Goal: Transaction & Acquisition: Purchase product/service

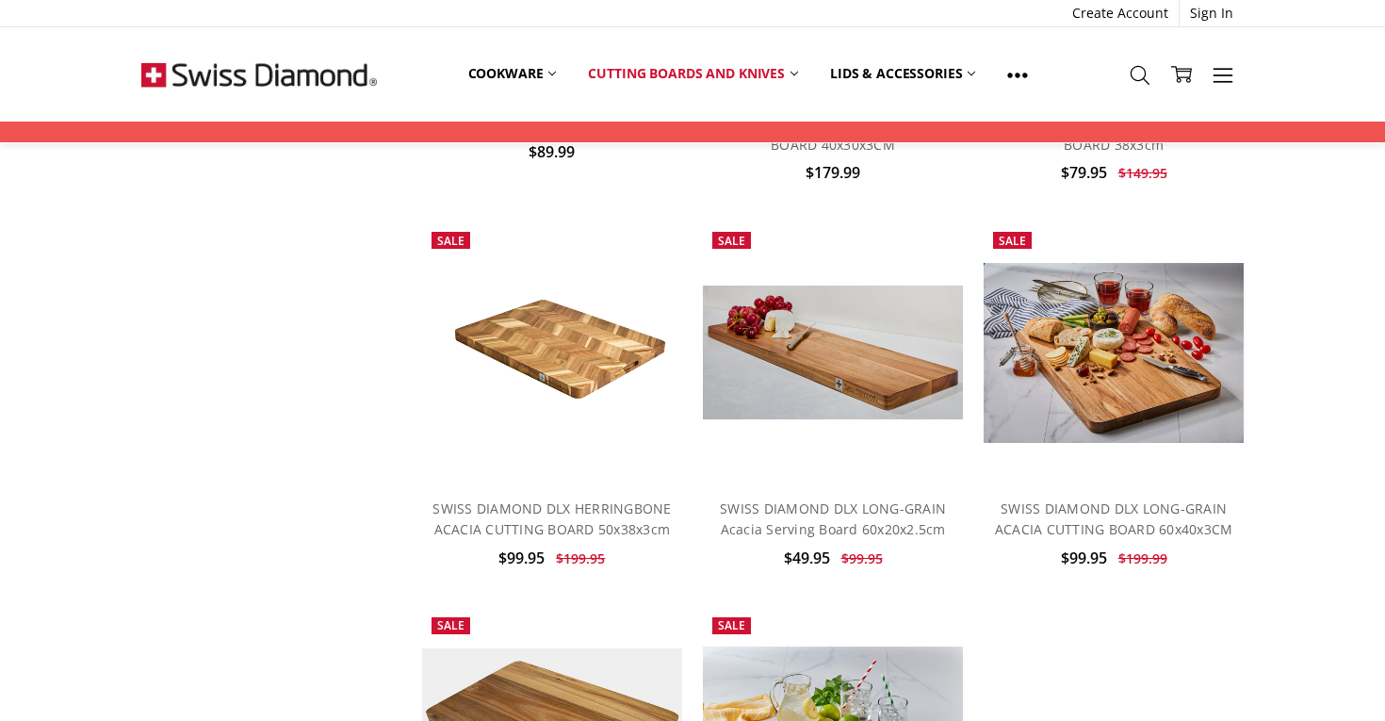
scroll to position [456, 0]
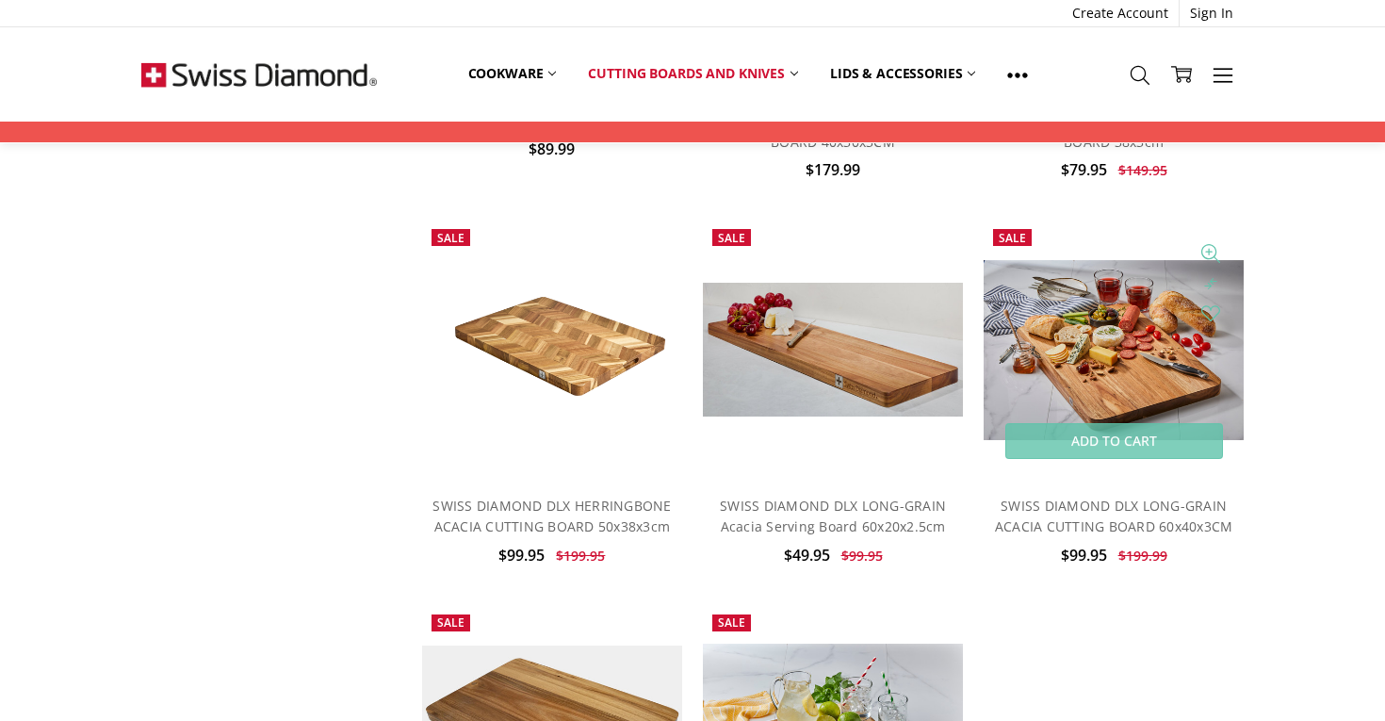
click at [1155, 362] on img at bounding box center [1114, 350] width 260 height 180
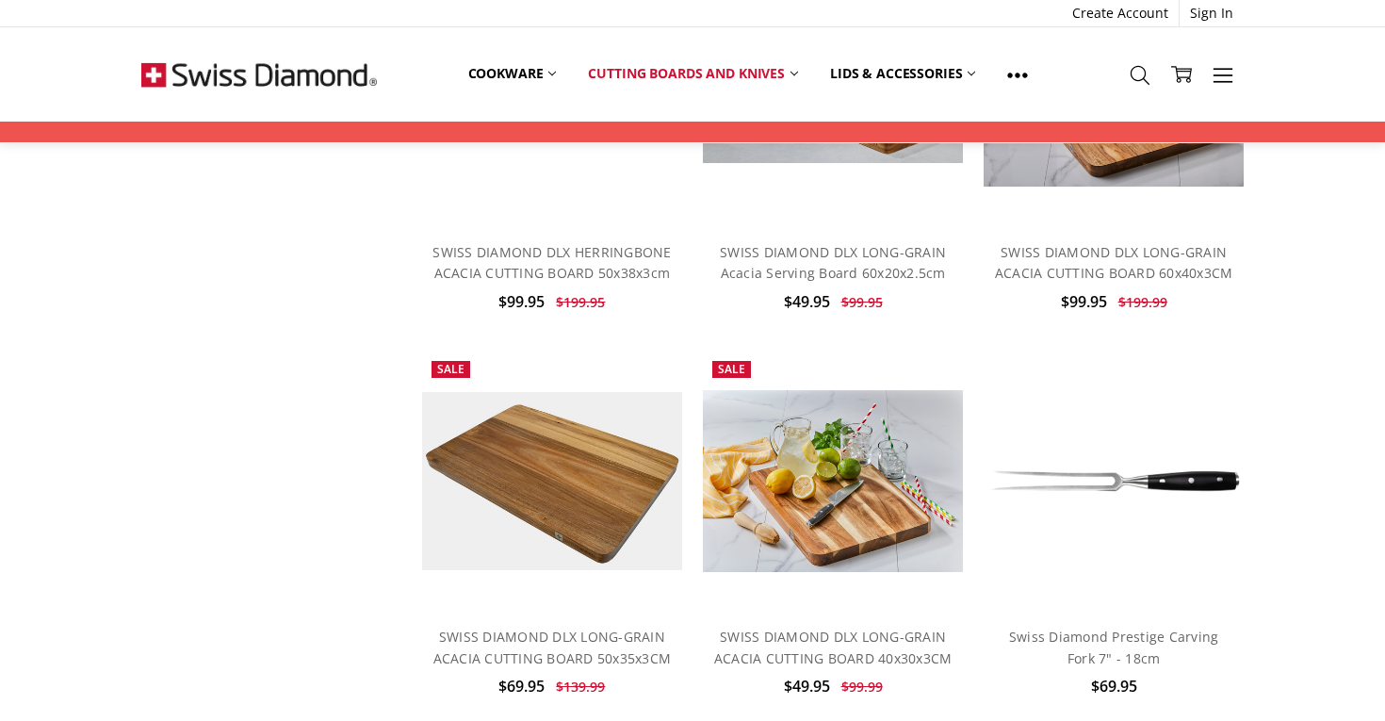
scroll to position [710, 0]
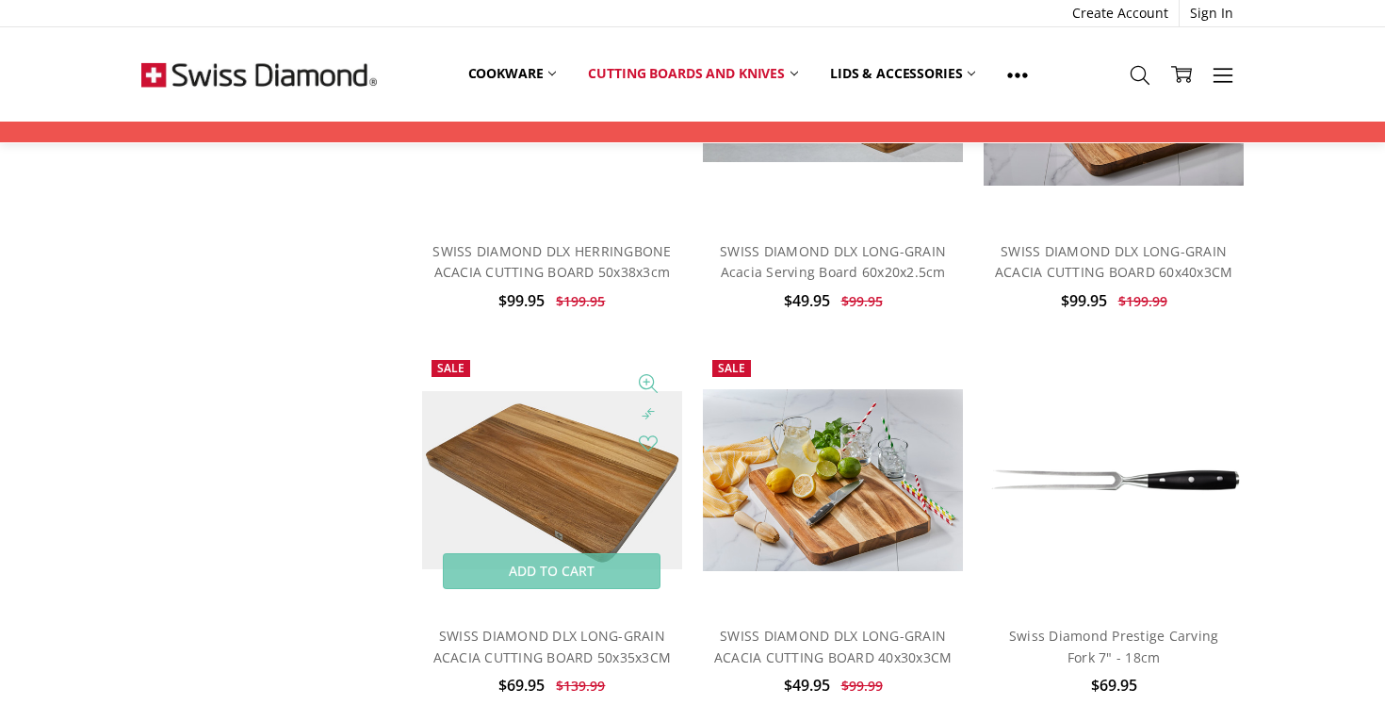
click at [423, 489] on img at bounding box center [552, 480] width 260 height 178
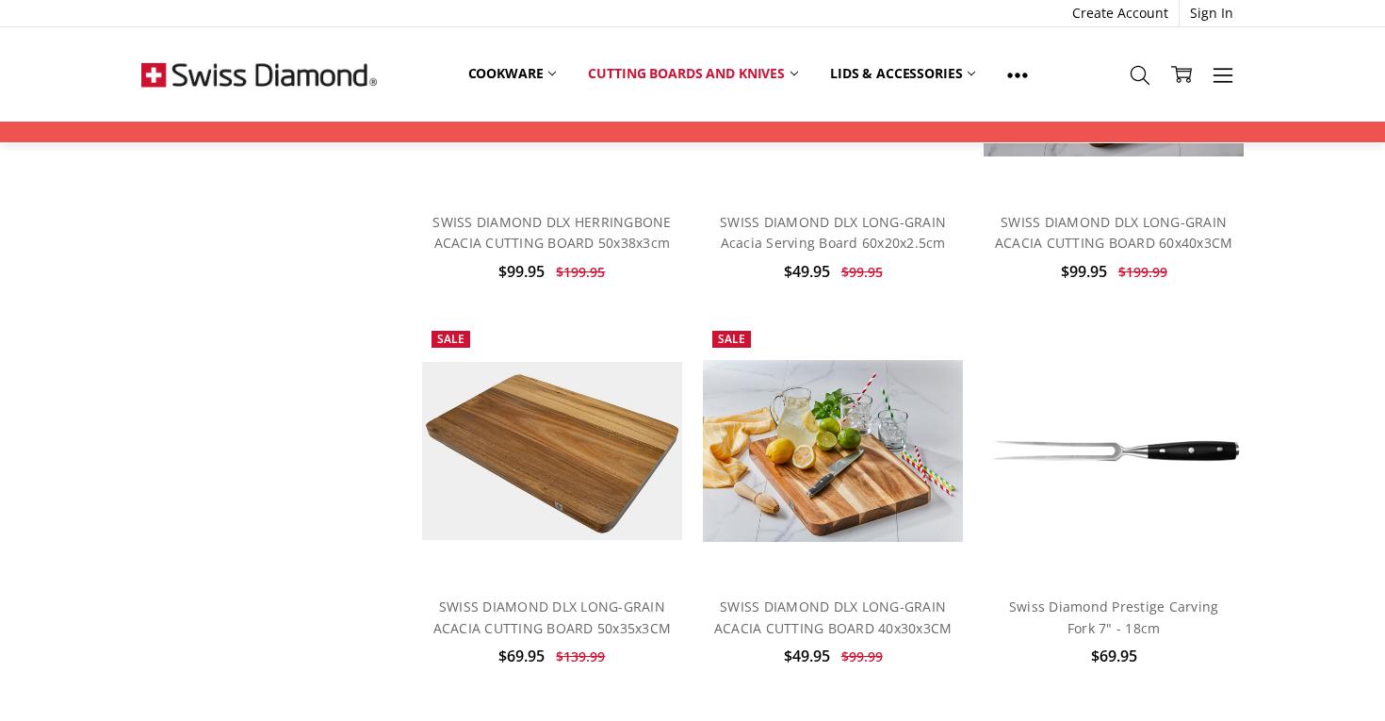
scroll to position [0, 0]
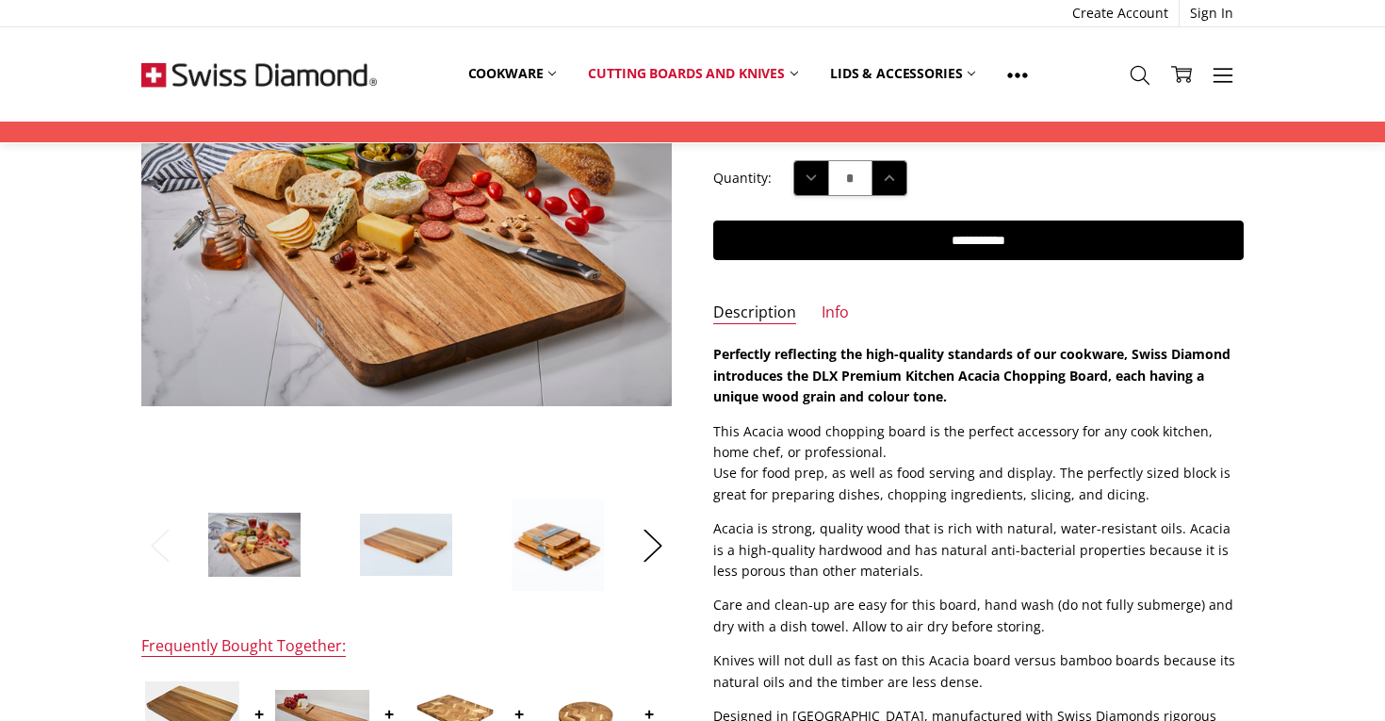
scroll to position [256, 0]
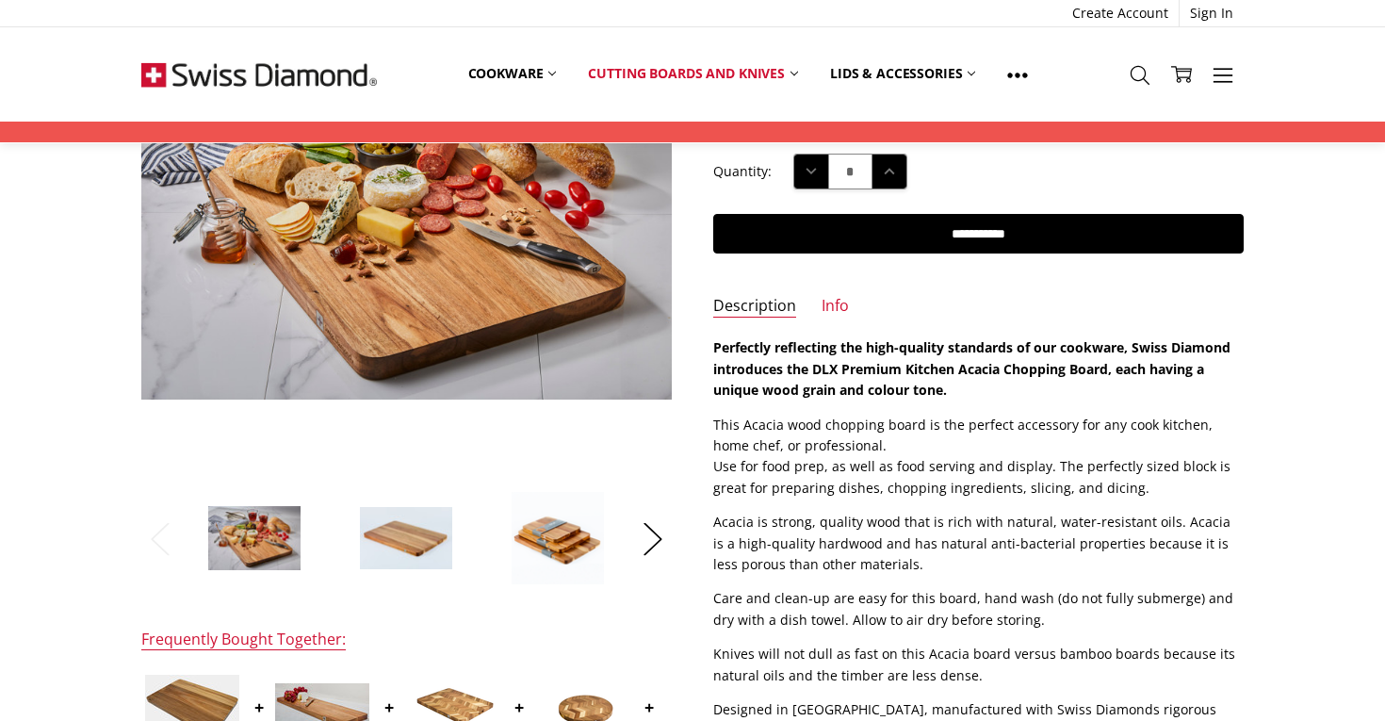
click at [413, 530] on img at bounding box center [406, 538] width 94 height 64
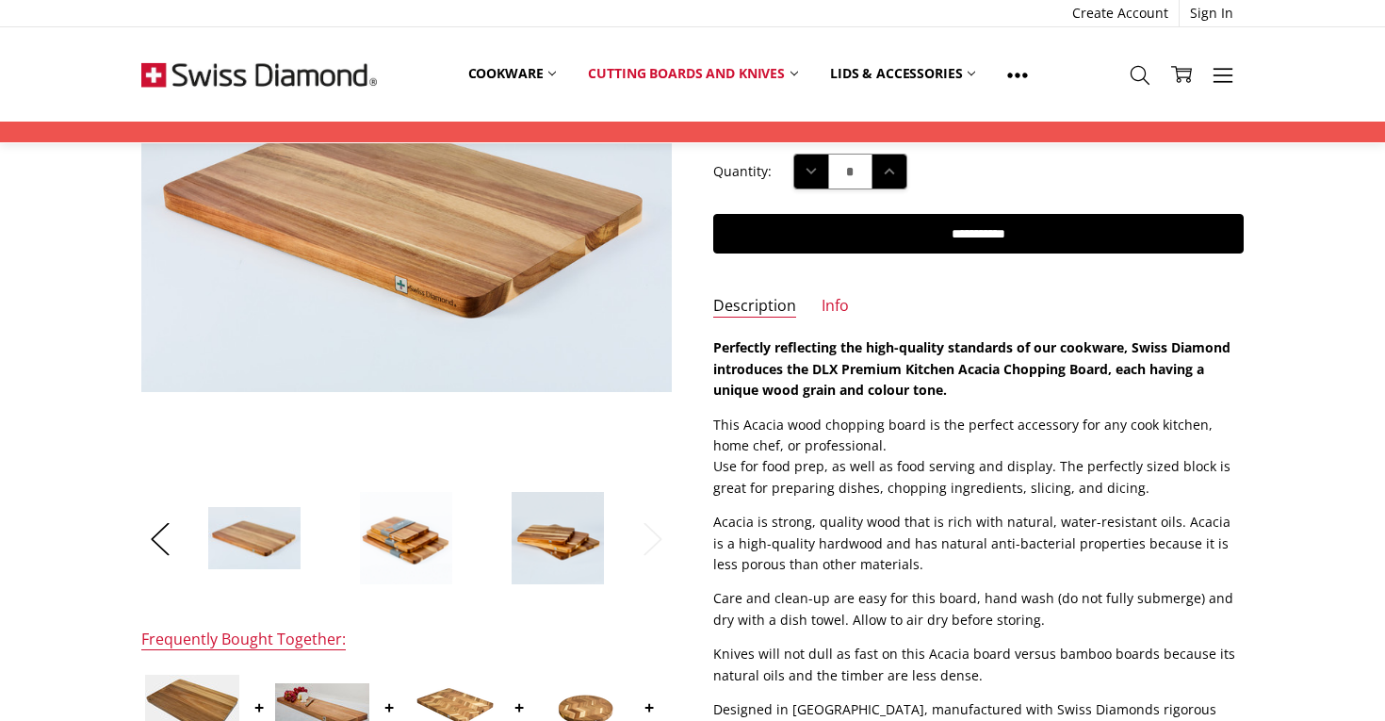
click at [431, 548] on img at bounding box center [406, 538] width 94 height 94
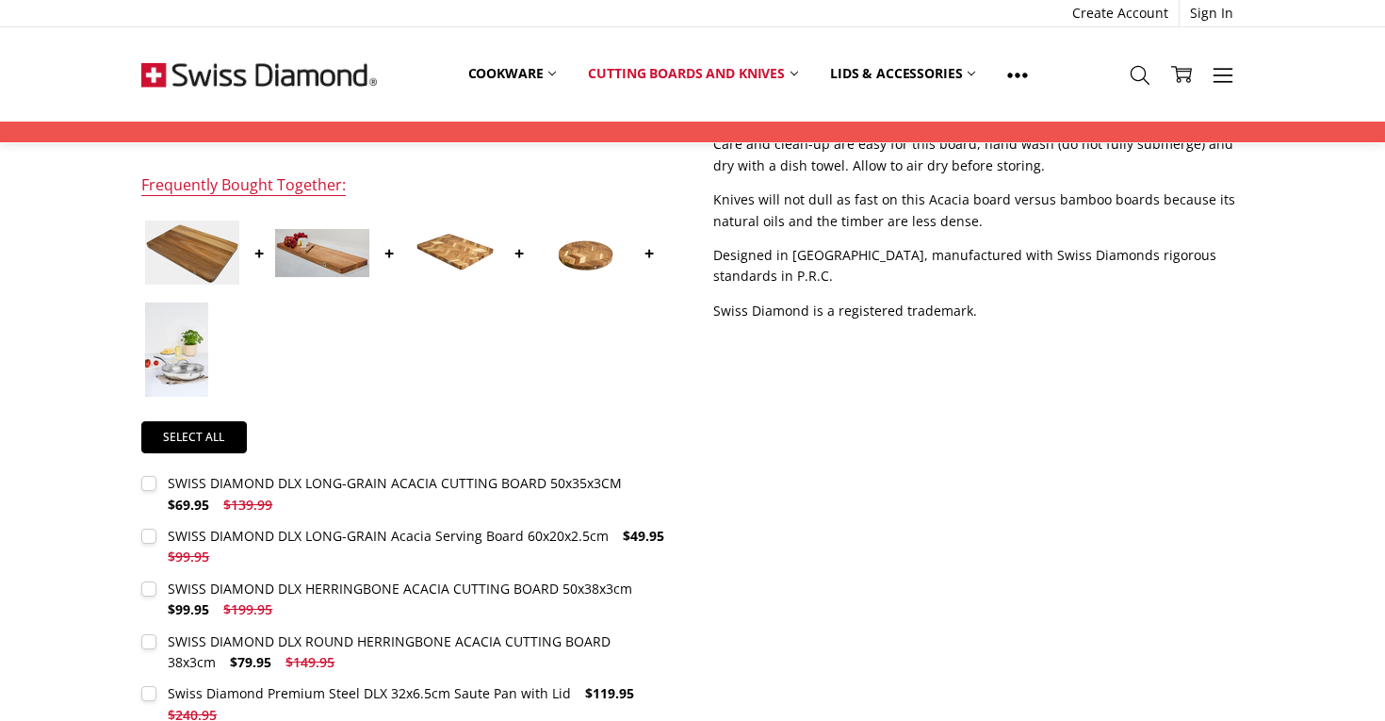
scroll to position [0, 0]
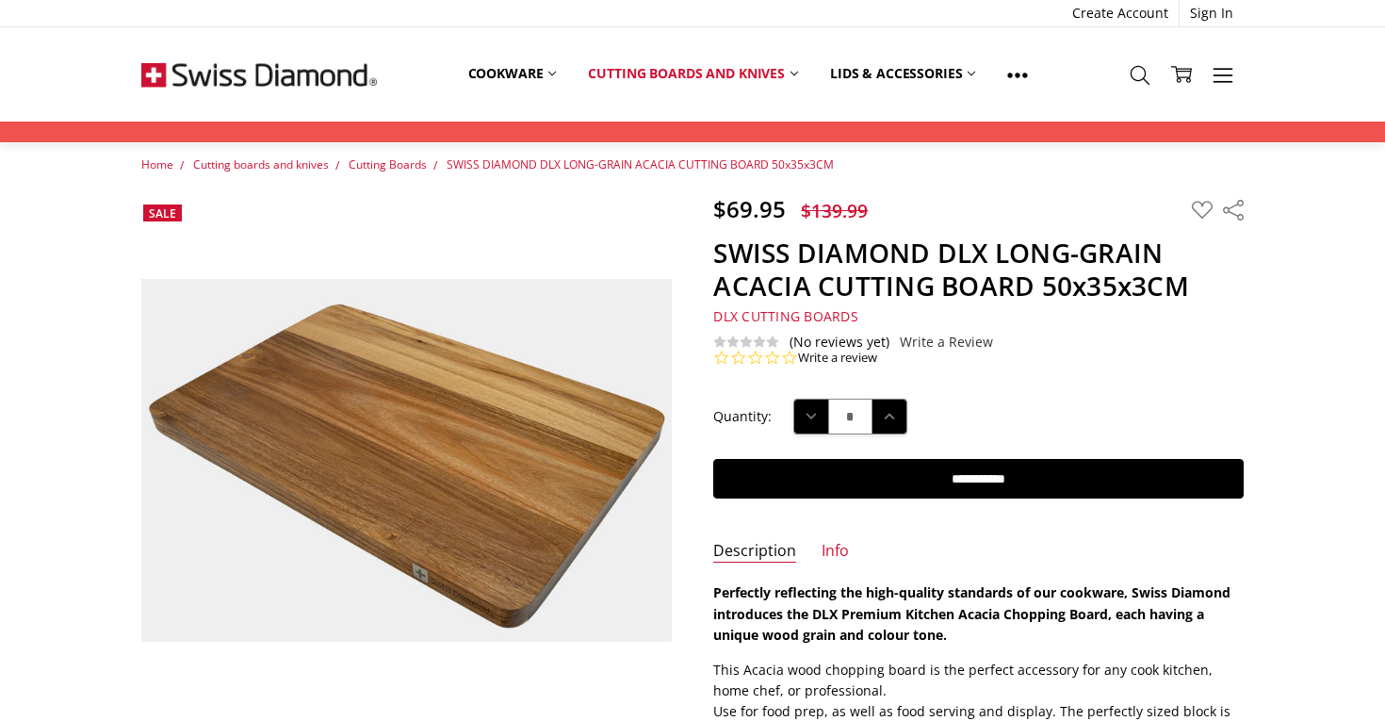
scroll to position [14, 0]
